Goal: Complete application form

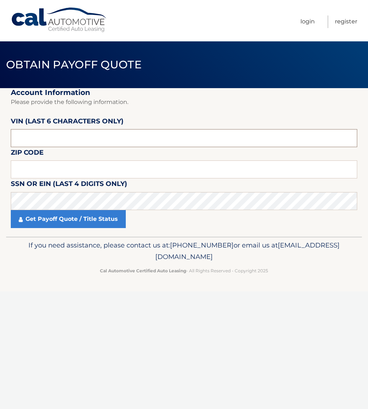
click at [63, 140] on input "text" at bounding box center [184, 138] width 347 height 18
type input "191361"
type input "17701"
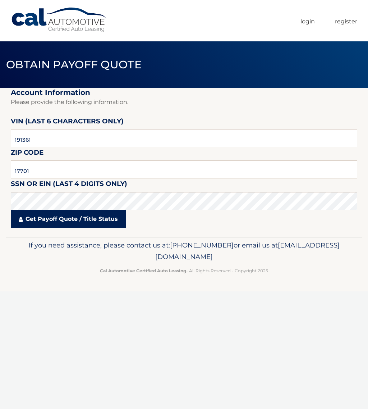
click at [81, 224] on link "Get Payoff Quote / Title Status" at bounding box center [68, 219] width 115 height 18
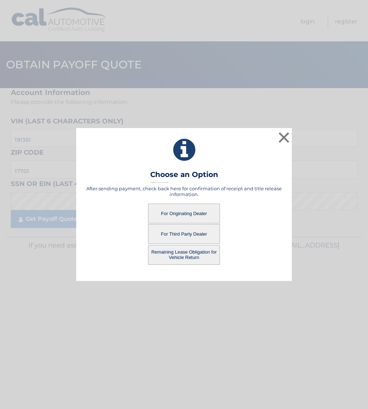
click at [181, 256] on button "Remaining Lease Obligation for Vehicle Return" at bounding box center [184, 255] width 72 height 20
click at [186, 255] on button "Remaining Lease Obligation for Vehicle Return" at bounding box center [184, 255] width 72 height 20
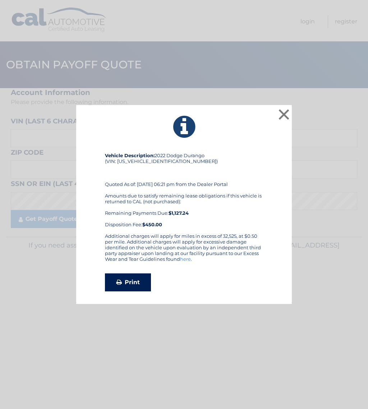
click at [129, 284] on link "Print" at bounding box center [128, 282] width 46 height 18
click at [285, 113] on button "×" at bounding box center [284, 114] width 14 height 14
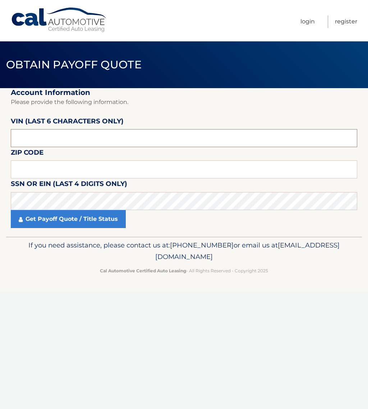
click at [55, 141] on input "text" at bounding box center [184, 138] width 347 height 18
type input "191361"
click at [63, 166] on input "text" at bounding box center [184, 169] width 347 height 18
type input "17701"
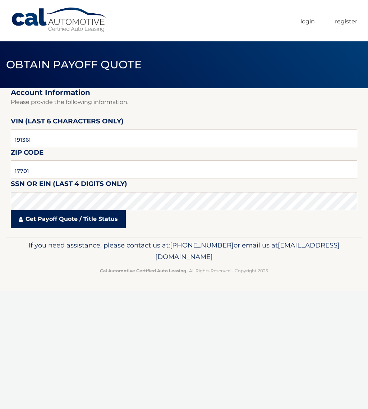
click at [57, 226] on link "Get Payoff Quote / Title Status" at bounding box center [68, 219] width 115 height 18
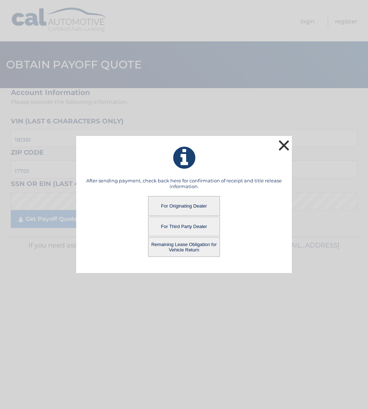
click at [284, 146] on button "×" at bounding box center [284, 145] width 14 height 14
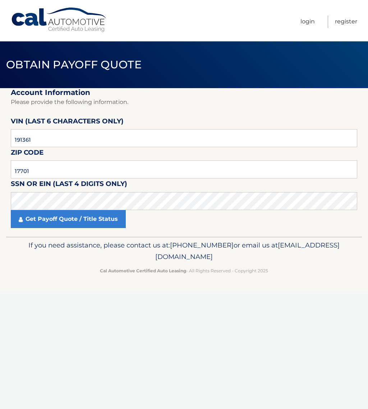
click at [45, 22] on link "Cal Automotive" at bounding box center [59, 20] width 97 height 26
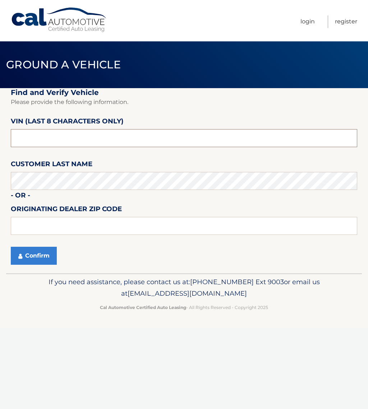
click at [57, 139] on input "text" at bounding box center [184, 138] width 347 height 18
click at [14, 140] on input "191361**" at bounding box center [184, 138] width 347 height 18
type input "NC191361"
click at [33, 254] on button "Confirm" at bounding box center [34, 256] width 46 height 18
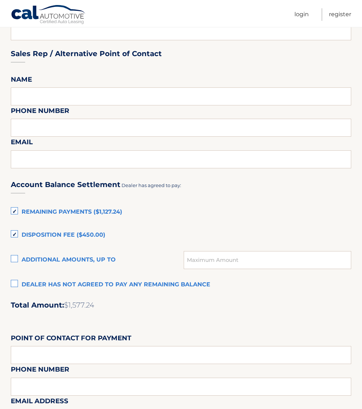
scroll to position [360, 0]
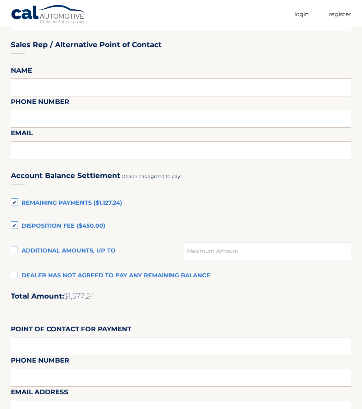
click at [17, 202] on label "Remaining Payments ($1,127.24)" at bounding box center [181, 203] width 341 height 14
click at [0, 0] on input "Remaining Payments ($1,127.24)" at bounding box center [0, 0] width 0 height 0
click at [14, 224] on label "Disposition Fee ($450.00)" at bounding box center [181, 226] width 341 height 14
click at [0, 0] on input "Disposition Fee ($450.00)" at bounding box center [0, 0] width 0 height 0
click at [14, 224] on label "Disposition Fee ($450.00)" at bounding box center [181, 226] width 341 height 14
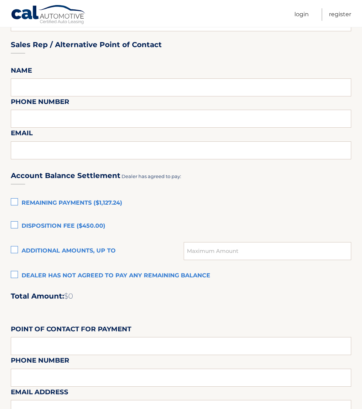
click at [0, 0] on input "Disposition Fee ($450.00)" at bounding box center [0, 0] width 0 height 0
click at [14, 203] on label "Remaining Payments ($1,127.24)" at bounding box center [181, 203] width 341 height 14
click at [0, 0] on input "Remaining Payments ($1,127.24)" at bounding box center [0, 0] width 0 height 0
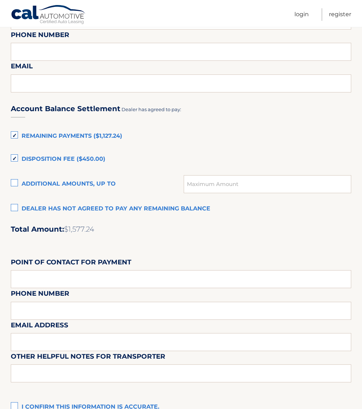
scroll to position [414, 0]
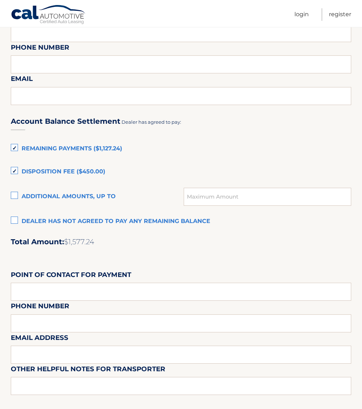
click at [15, 220] on label "Dealer has not agreed to pay any remaining balance" at bounding box center [181, 221] width 341 height 14
click at [0, 0] on input "Dealer has not agreed to pay any remaining balance" at bounding box center [0, 0] width 0 height 0
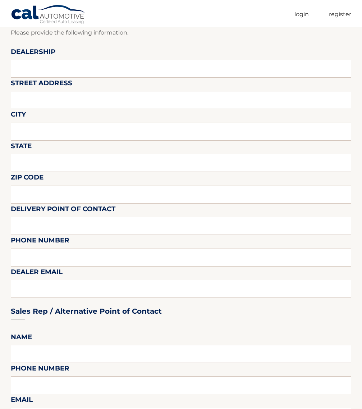
scroll to position [0, 0]
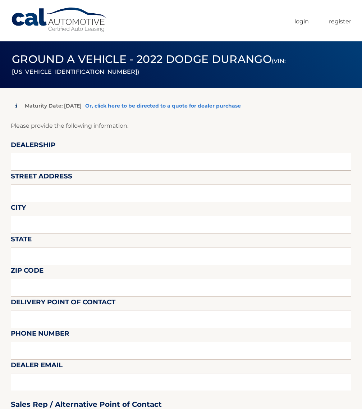
click at [73, 161] on input "text" at bounding box center [181, 162] width 341 height 18
click at [73, 160] on input "VANCAMPEN" at bounding box center [181, 162] width 341 height 18
type input "VANCAMPEN MOTORS"
type input "601 W 3RD ST"
type input "WILLIAMSPORT"
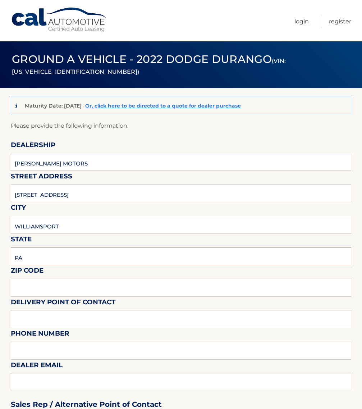
type input "PA"
type input "17701"
type input "PAUL COHEN"
type input "570-326-0567"
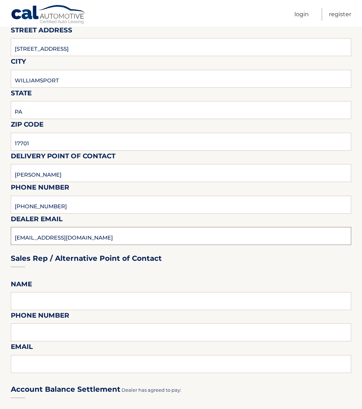
scroll to position [180, 0]
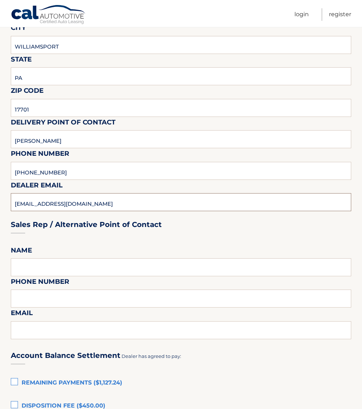
type input "vancampenfinance@gmail.com"
click at [31, 266] on input "text" at bounding box center [181, 267] width 341 height 18
click at [64, 267] on input "text" at bounding box center [181, 267] width 341 height 18
type input "c"
type input "CARL HOFFMAN"
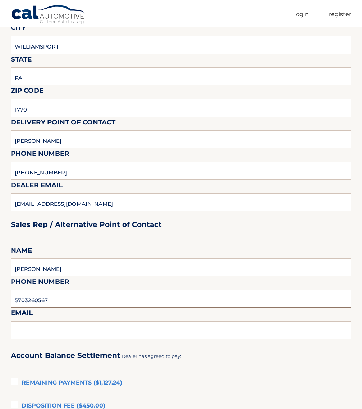
drag, startPoint x: 61, startPoint y: 299, endPoint x: 0, endPoint y: 299, distance: 61.2
click at [0, 299] on section "Maturity Date: 11/26/2025 Or, click here to be directed to a quote for dealer p…" at bounding box center [181, 246] width 362 height 676
type input "570-326-0567"
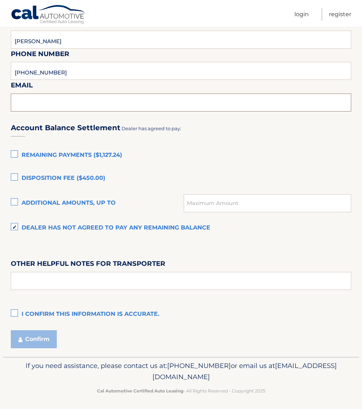
scroll to position [410, 0]
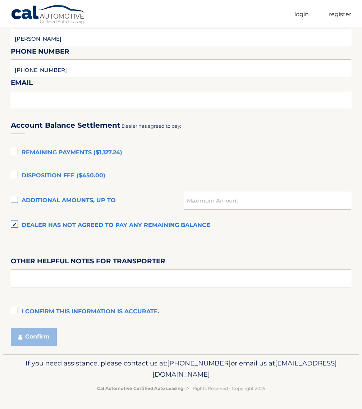
click at [16, 311] on label "I confirm this information is accurate." at bounding box center [181, 312] width 341 height 14
click at [0, 0] on input "I confirm this information is accurate." at bounding box center [0, 0] width 0 height 0
drag, startPoint x: 15, startPoint y: 150, endPoint x: 20, endPoint y: 162, distance: 12.4
click at [15, 151] on label "Remaining Payments ($1,127.24)" at bounding box center [181, 153] width 341 height 14
click at [0, 0] on input "Remaining Payments ($1,127.24)" at bounding box center [0, 0] width 0 height 0
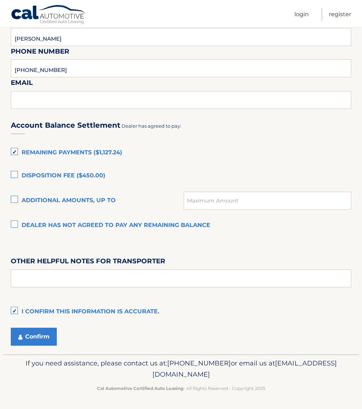
click at [14, 172] on label "Disposition Fee ($450.00)" at bounding box center [181, 176] width 341 height 14
click at [0, 0] on input "Disposition Fee ($450.00)" at bounding box center [0, 0] width 0 height 0
click at [31, 335] on button "Confirm" at bounding box center [34, 337] width 46 height 18
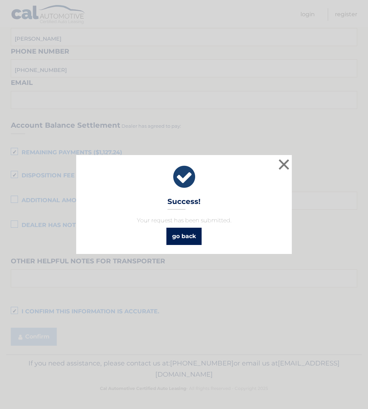
click at [184, 236] on link "go back" at bounding box center [184, 236] width 35 height 17
